Goal: Information Seeking & Learning: Learn about a topic

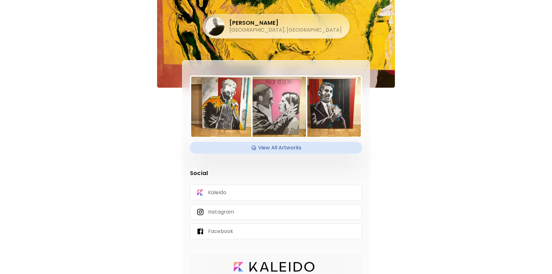
scroll to position [36, 0]
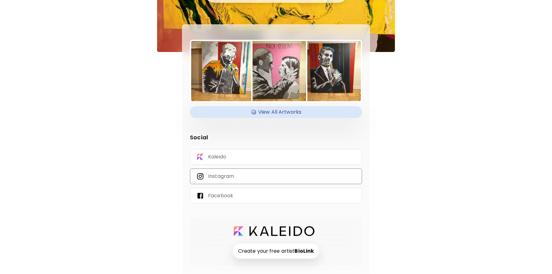
click at [227, 175] on p "Instagram" at bounding box center [221, 176] width 26 height 7
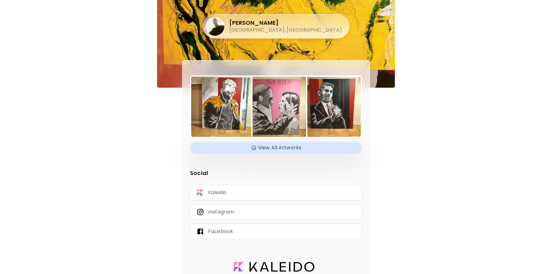
drag, startPoint x: 281, startPoint y: 20, endPoint x: 302, endPoint y: 29, distance: 22.7
click at [281, 20] on h4 "[PERSON_NAME]" at bounding box center [285, 23] width 112 height 8
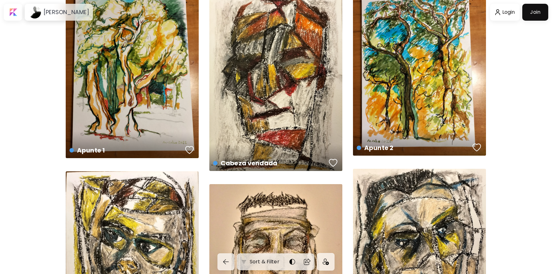
scroll to position [222, 0]
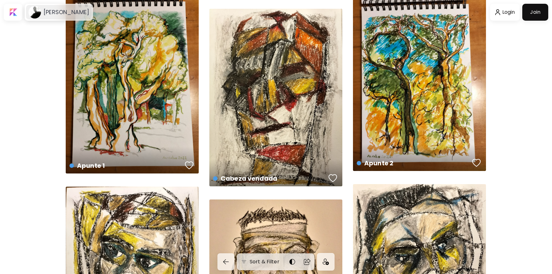
click at [50, 16] on div "[PERSON_NAME]" at bounding box center [59, 12] width 66 height 14
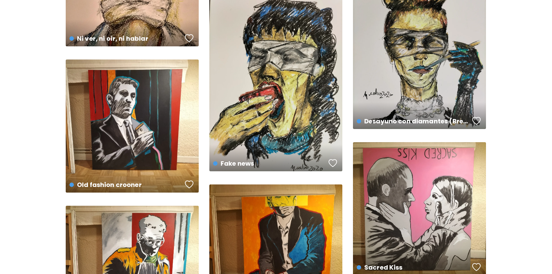
scroll to position [943, 0]
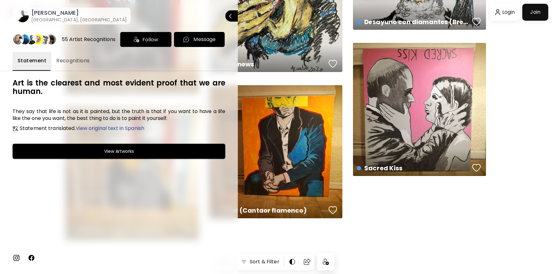
click at [67, 59] on span "Recognitions" at bounding box center [72, 61] width 33 height 8
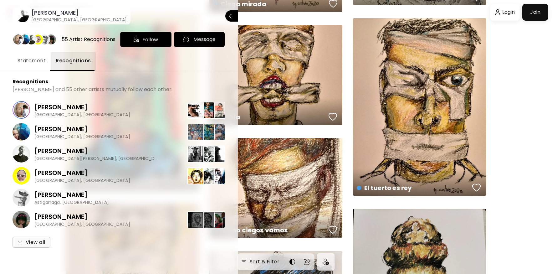
scroll to position [557, 0]
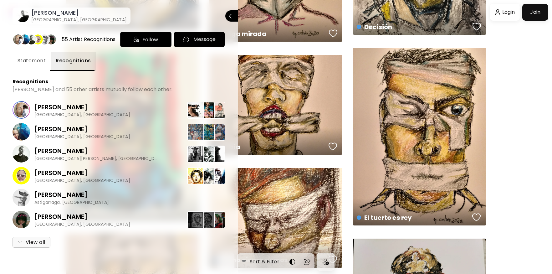
click at [30, 62] on span "Statement" at bounding box center [32, 61] width 28 height 8
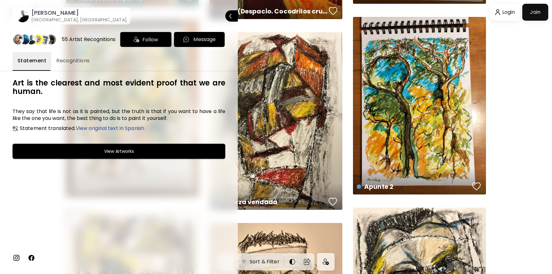
scroll to position [0, 0]
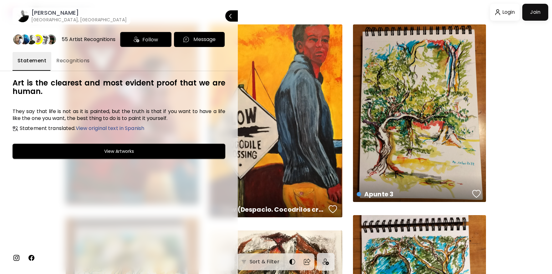
click at [111, 127] on span "View original text in Spanish" at bounding box center [110, 128] width 69 height 7
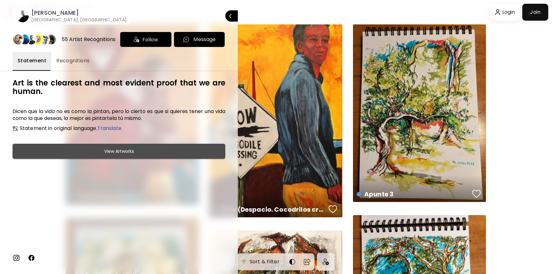
click at [130, 150] on h6 "View Artworks" at bounding box center [119, 151] width 30 height 8
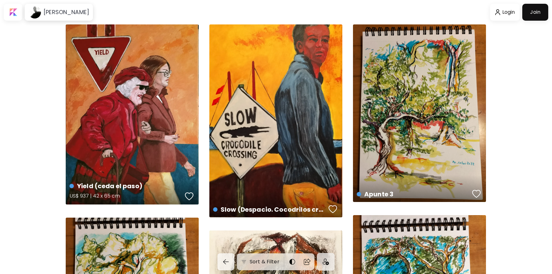
click at [150, 109] on div "Yield (ceda el paso) US$ 937 | 42 x 65 cm" at bounding box center [132, 114] width 133 height 180
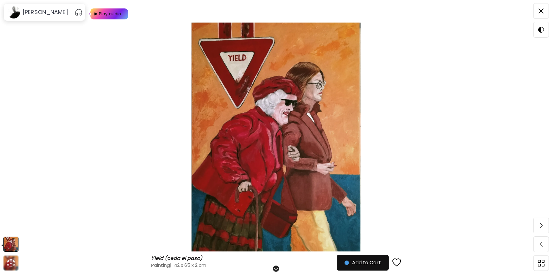
click at [315, 115] on img at bounding box center [275, 137] width 499 height 229
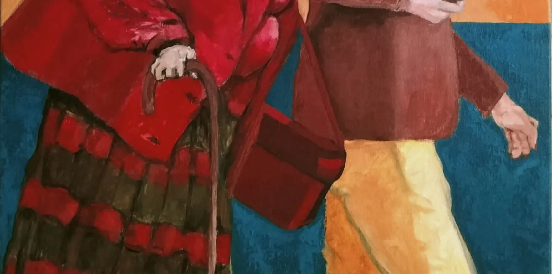
scroll to position [465, 0]
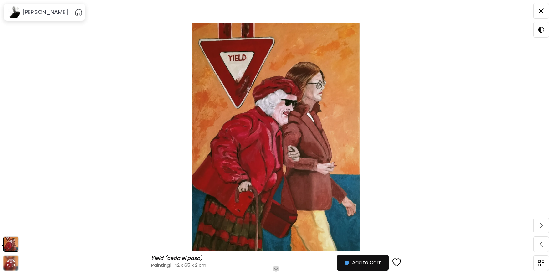
scroll to position [21, 0]
click at [539, 11] on img at bounding box center [541, 10] width 5 height 5
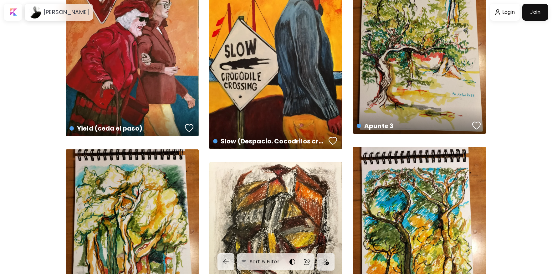
scroll to position [74, 0]
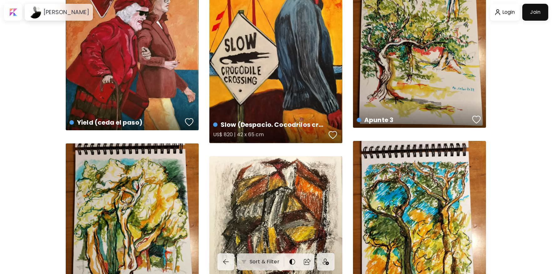
click at [262, 59] on div "Slow (Despacio. Cocodrilos cruzando) US$ 820 | 42 x 65 cm" at bounding box center [275, 46] width 133 height 193
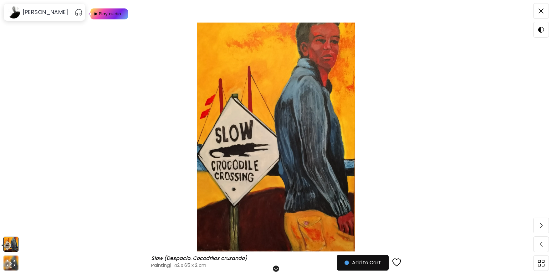
click at [268, 110] on img at bounding box center [275, 137] width 499 height 229
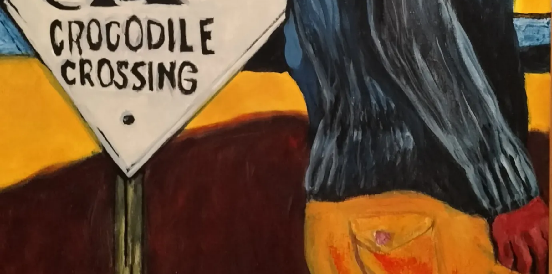
scroll to position [526, 0]
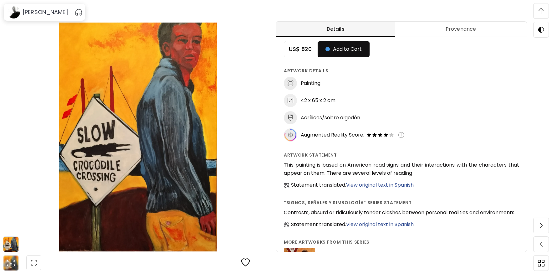
scroll to position [0, 0]
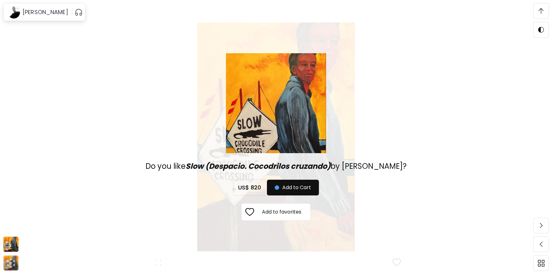
click at [80, 54] on div "Do you like Slow (Despacio. Cocodrilos cruzando) by [PERSON_NAME]? US$ 820 Add …" at bounding box center [275, 137] width 499 height 274
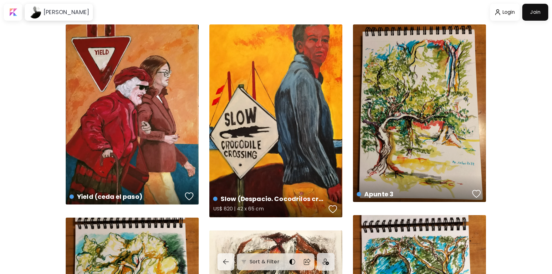
click at [272, 102] on div "Slow (Despacio. Cocodrilos cruzando) US$ 820 | 42 x 65 cm" at bounding box center [275, 120] width 133 height 193
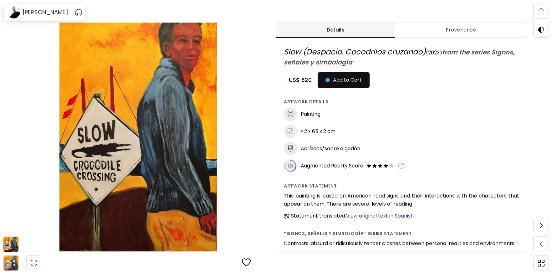
click at [450, 26] on span "Provenance" at bounding box center [461, 30] width 124 height 8
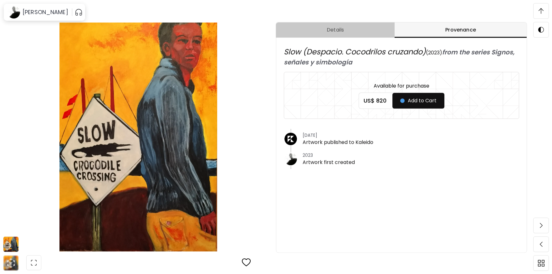
click at [336, 31] on span "Details" at bounding box center [335, 30] width 111 height 8
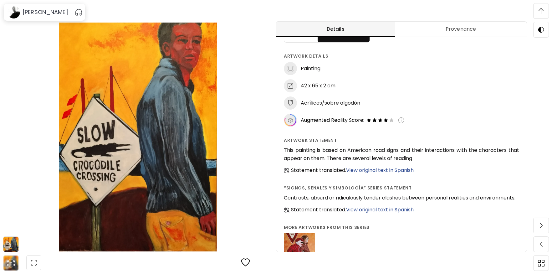
click at [18, 53] on div "Slow (Despacio. Cocodrilos cruzando) Slow (Despacio. Cocodrilos cruzando) Paint…" at bounding box center [138, 137] width 276 height 274
click at [28, 8] on h6 "[PERSON_NAME]" at bounding box center [46, 12] width 46 height 8
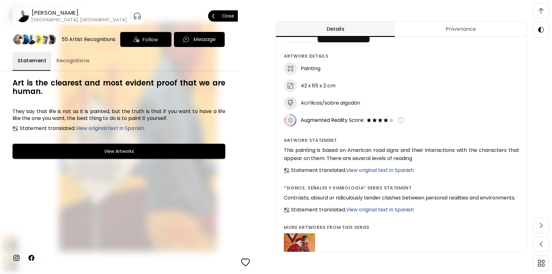
click at [227, 15] on p "Close" at bounding box center [228, 16] width 12 height 4
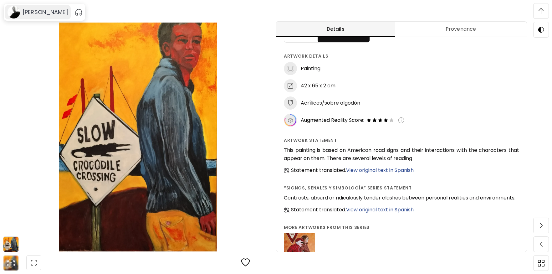
click at [48, 12] on h6 "[PERSON_NAME]" at bounding box center [46, 12] width 46 height 8
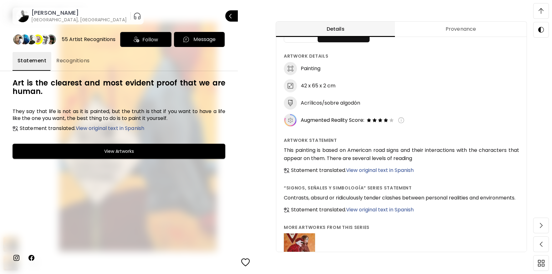
click at [102, 129] on span "View original text in Spanish" at bounding box center [110, 128] width 69 height 7
click at [71, 56] on button "Recognitions" at bounding box center [73, 61] width 44 height 19
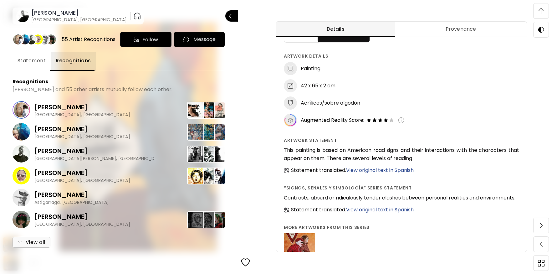
click at [133, 17] on img "button" at bounding box center [137, 16] width 8 height 10
drag, startPoint x: 146, startPoint y: 14, endPoint x: 143, endPoint y: 23, distance: 9.2
click at [192, 14] on img "button" at bounding box center [195, 16] width 6 height 6
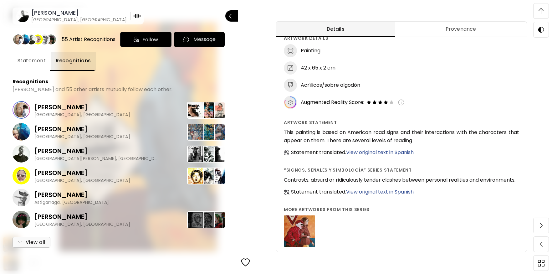
scroll to position [592, 0]
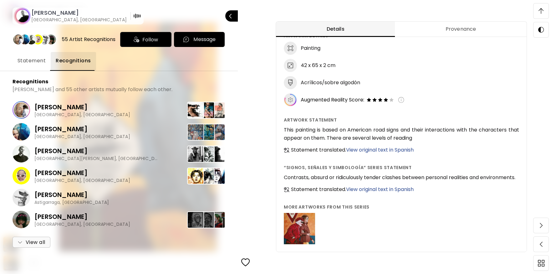
click at [36, 63] on span "Statement" at bounding box center [32, 61] width 28 height 8
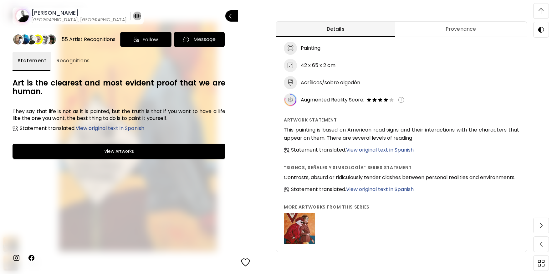
click at [133, 15] on img "button" at bounding box center [137, 16] width 8 height 8
click at [173, 17] on div "[PERSON_NAME][GEOGRAPHIC_DATA], [GEOGRAPHIC_DATA] 00:00 Close" at bounding box center [119, 9] width 238 height 29
click at [239, 16] on p "Close" at bounding box center [239, 16] width 0 height 4
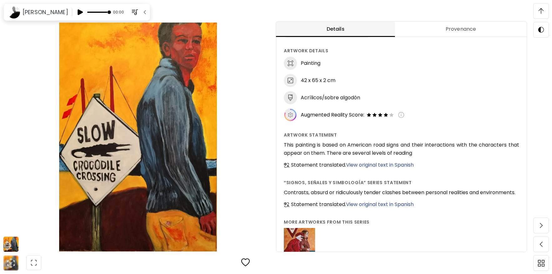
scroll to position [47, 0]
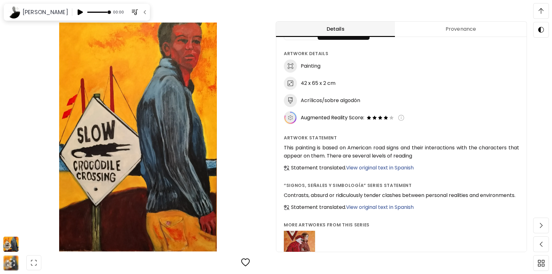
drag, startPoint x: 546, startPoint y: 7, endPoint x: 541, endPoint y: 11, distance: 6.0
click at [546, 7] on span at bounding box center [541, 10] width 13 height 13
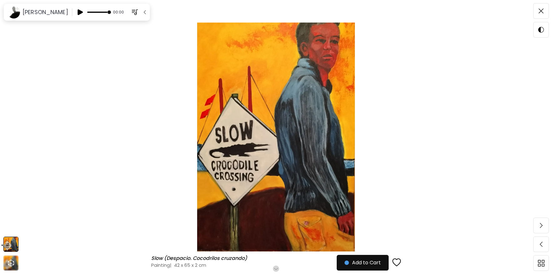
click at [91, 137] on img at bounding box center [275, 137] width 499 height 229
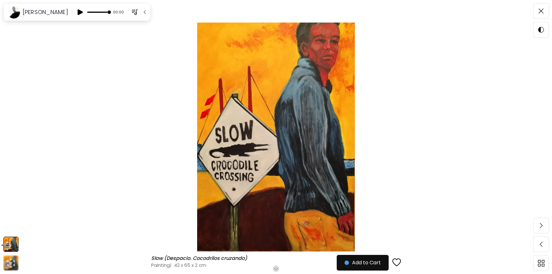
click at [142, 15] on img "button" at bounding box center [145, 12] width 6 height 6
click at [542, 263] on img at bounding box center [541, 263] width 7 height 7
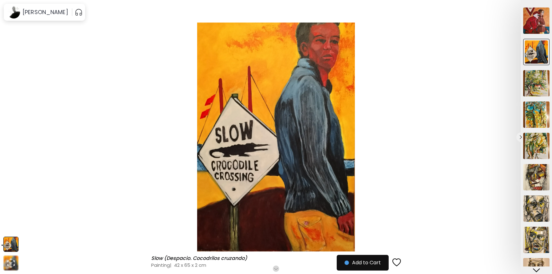
click at [484, 254] on div at bounding box center [276, 137] width 552 height 274
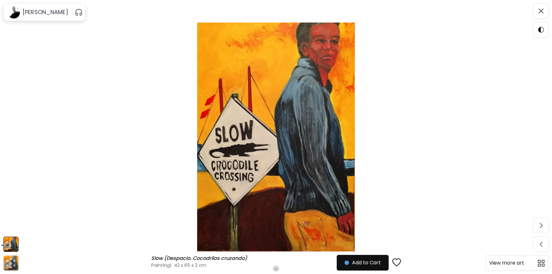
click at [544, 264] on img at bounding box center [541, 263] width 7 height 7
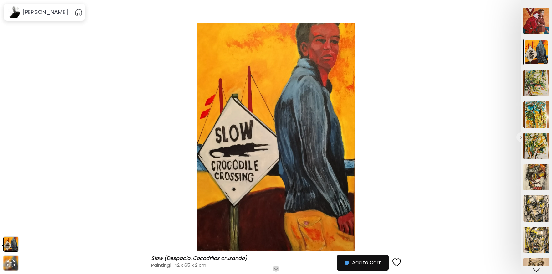
click at [458, 218] on div at bounding box center [276, 137] width 552 height 274
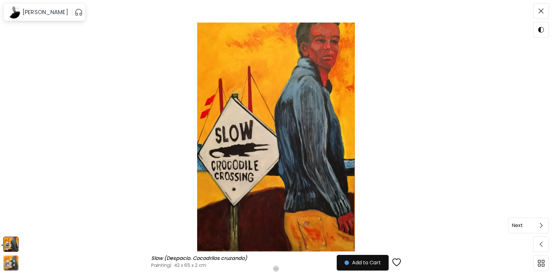
click at [543, 223] on span at bounding box center [541, 225] width 13 height 13
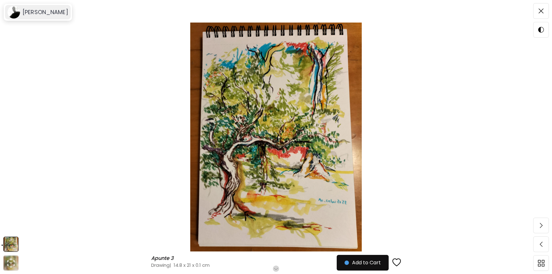
click at [39, 9] on h6 "[PERSON_NAME]" at bounding box center [46, 12] width 46 height 8
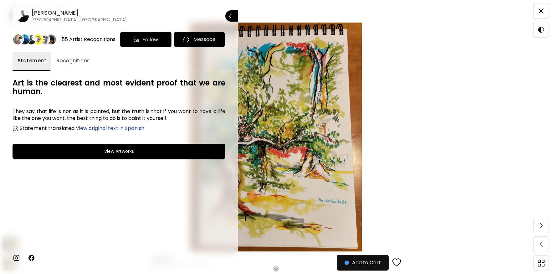
click at [51, 13] on h6 "[PERSON_NAME]" at bounding box center [78, 13] width 95 height 8
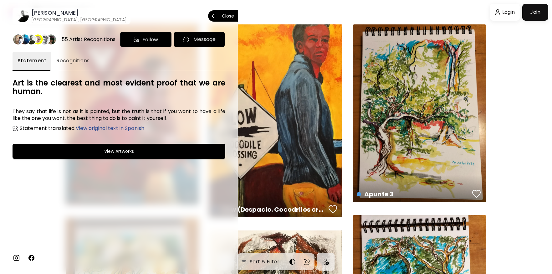
click at [231, 14] on p "Close" at bounding box center [228, 16] width 12 height 4
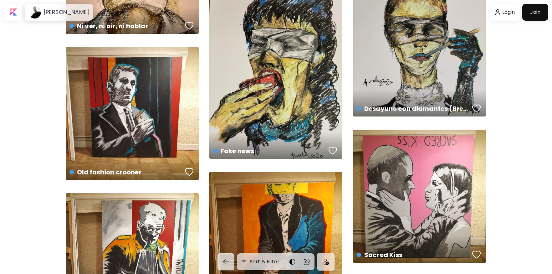
scroll to position [856, 0]
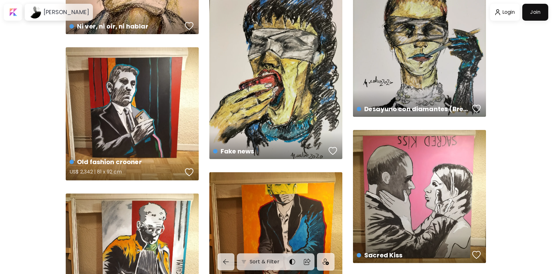
click at [169, 80] on div "Old fashion crooner US$ 2,342 | 81 x 92 cm" at bounding box center [132, 113] width 133 height 133
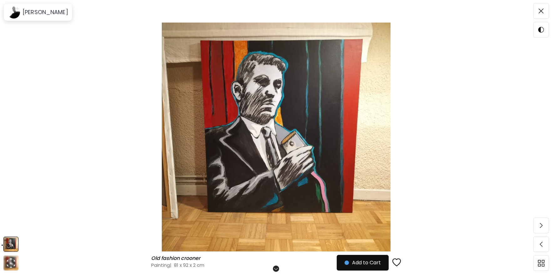
click at [236, 104] on img at bounding box center [275, 137] width 499 height 229
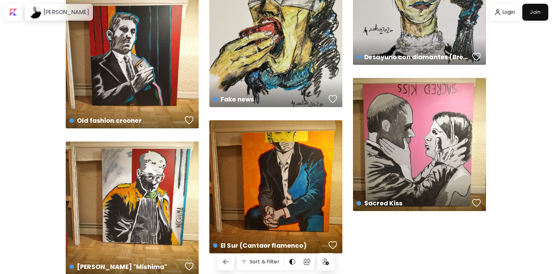
scroll to position [940, 0]
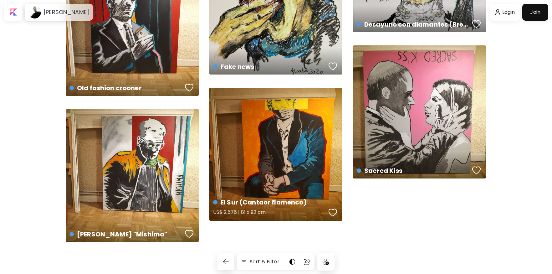
click at [273, 123] on div "El Sur (Cantaor flamenco) US$ 2,576 | 81 x 92 cm" at bounding box center [275, 154] width 133 height 133
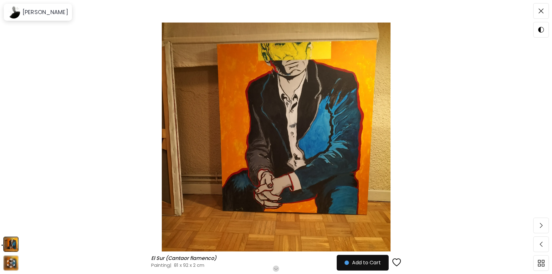
click at [266, 125] on img at bounding box center [275, 137] width 499 height 229
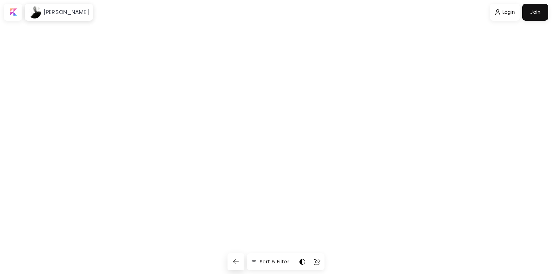
scroll to position [940, 0]
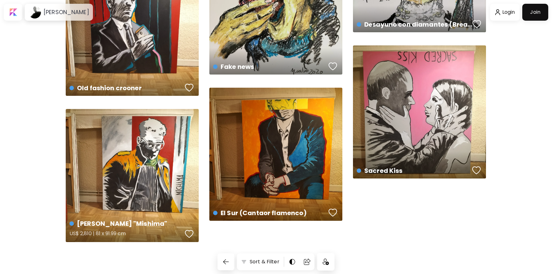
click at [161, 146] on div "[PERSON_NAME] "Mishima" US$ 2,810 | 81 x 91.99 cm" at bounding box center [132, 175] width 133 height 133
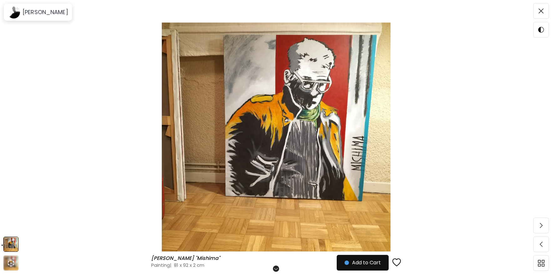
click at [269, 134] on img at bounding box center [275, 137] width 499 height 229
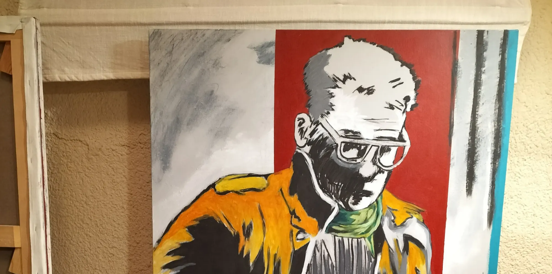
click at [59, 38] on img at bounding box center [276, 276] width 552 height 552
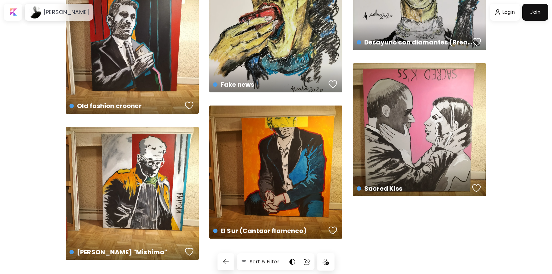
scroll to position [920, 0]
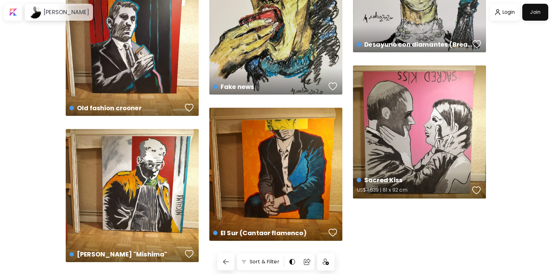
click at [384, 127] on div "Sacred Kiss US$ 1,639 | 81 x 92 cm" at bounding box center [419, 131] width 133 height 133
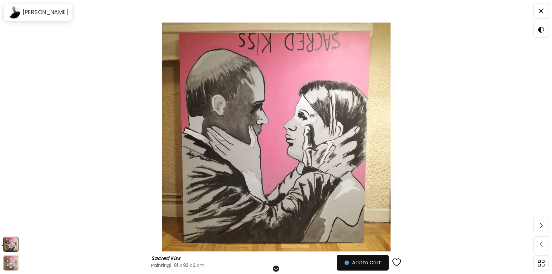
click at [247, 74] on img at bounding box center [275, 137] width 499 height 229
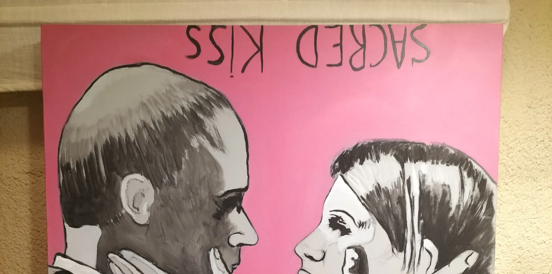
click at [34, 10] on img at bounding box center [276, 276] width 552 height 552
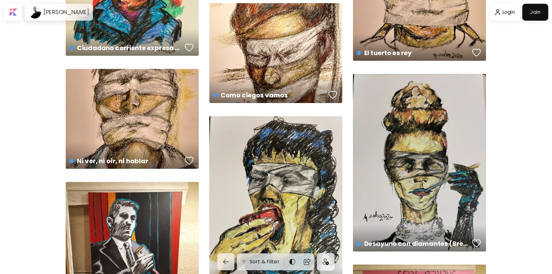
scroll to position [776, 0]
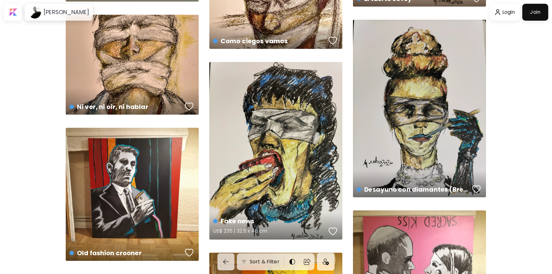
click at [294, 129] on div "Fake news US$ 235 | 32.5 x 46 cm" at bounding box center [275, 150] width 133 height 177
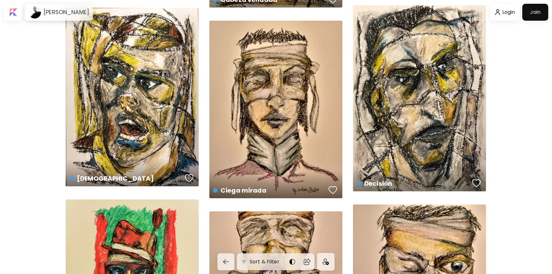
scroll to position [365, 0]
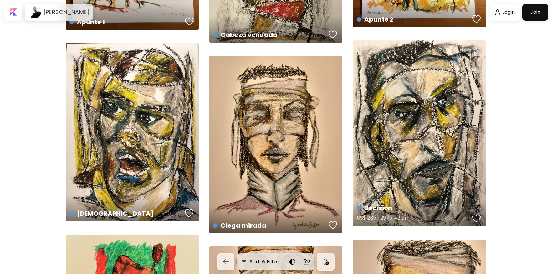
click at [424, 109] on div "Decisión US$ 235 | 297 x 42 cm" at bounding box center [419, 133] width 133 height 186
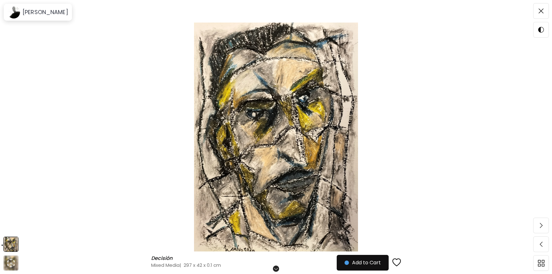
click at [265, 128] on img at bounding box center [275, 137] width 499 height 229
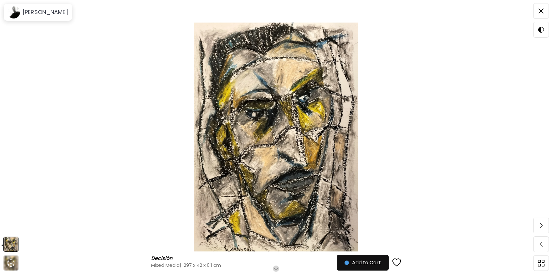
click at [41, 39] on img at bounding box center [275, 137] width 499 height 229
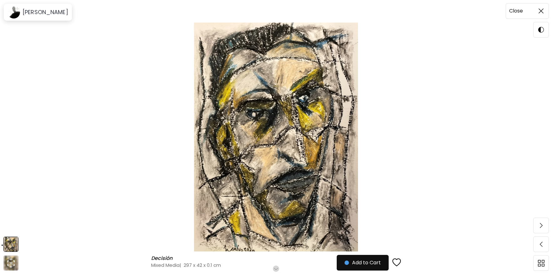
click at [545, 10] on span at bounding box center [541, 10] width 13 height 13
